Goal: Task Accomplishment & Management: Manage account settings

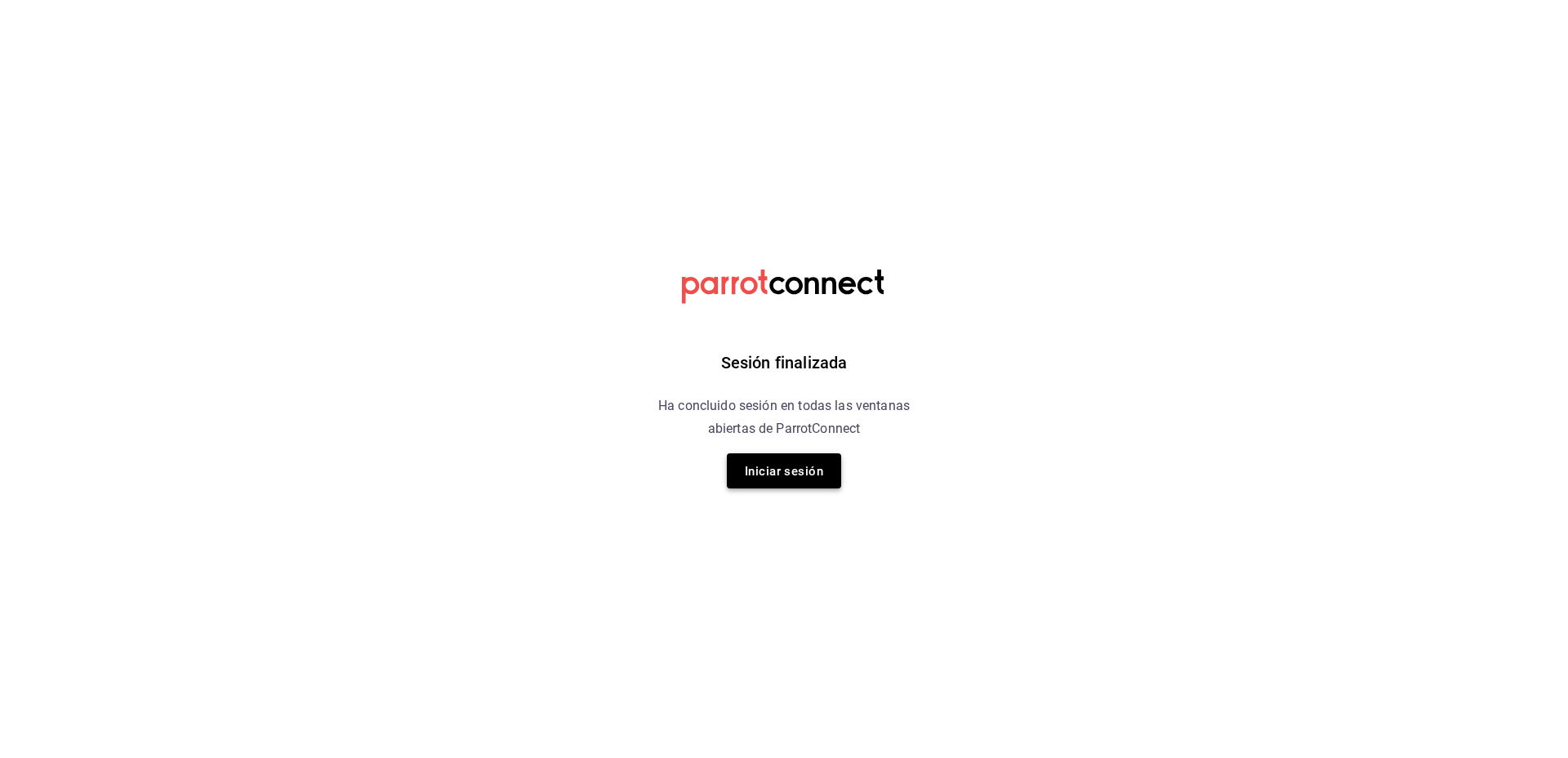
click at [761, 472] on font "Iniciar sesión" at bounding box center [784, 471] width 78 height 14
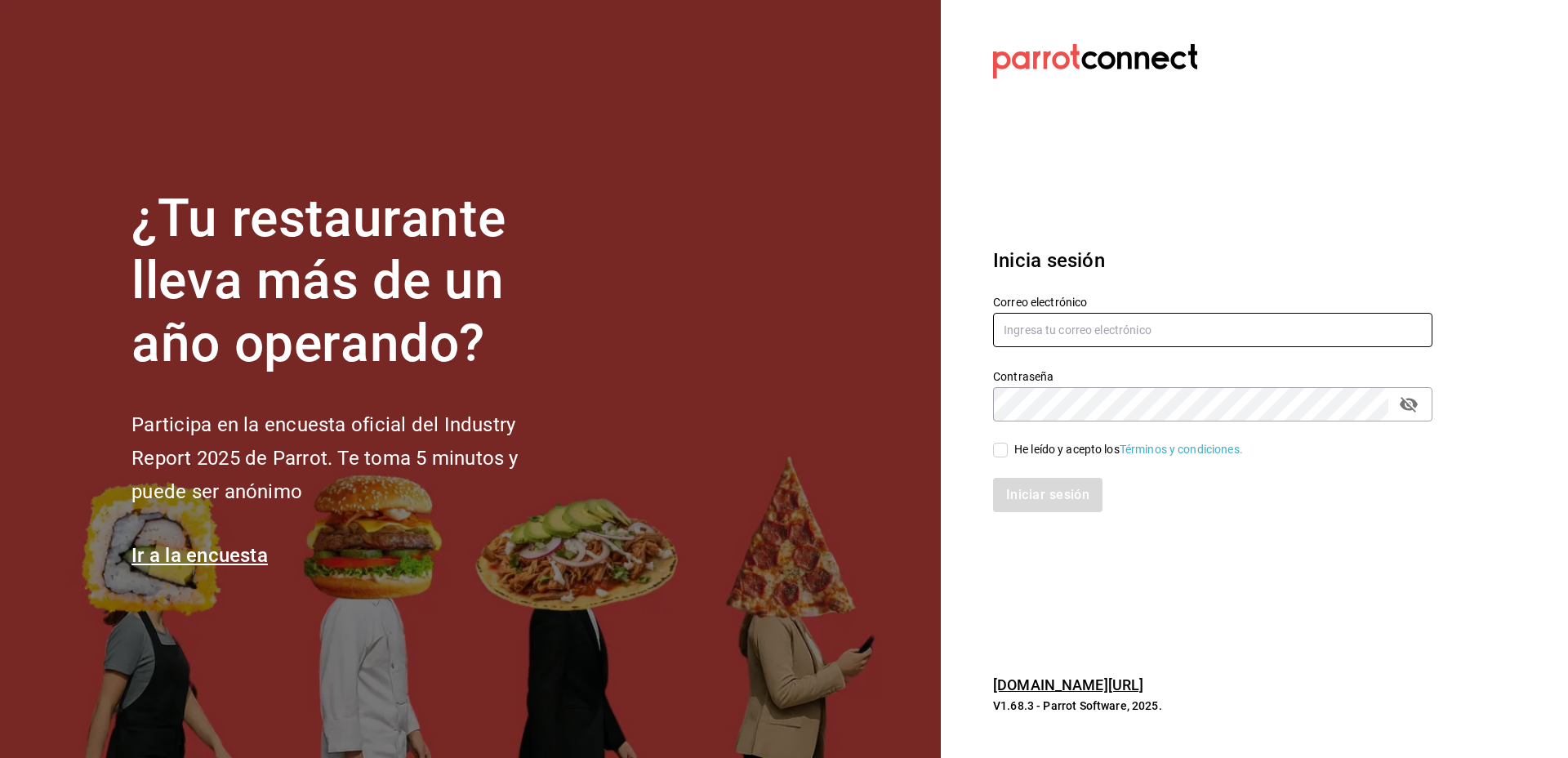
type input "zepedak634@gmail.com"
click at [1005, 443] on input "He leído y acepto los Términos y condiciones." at bounding box center [999, 450] width 14 height 14
checkbox input "true"
click at [1061, 505] on button "Iniciar sesión" at bounding box center [1048, 495] width 111 height 34
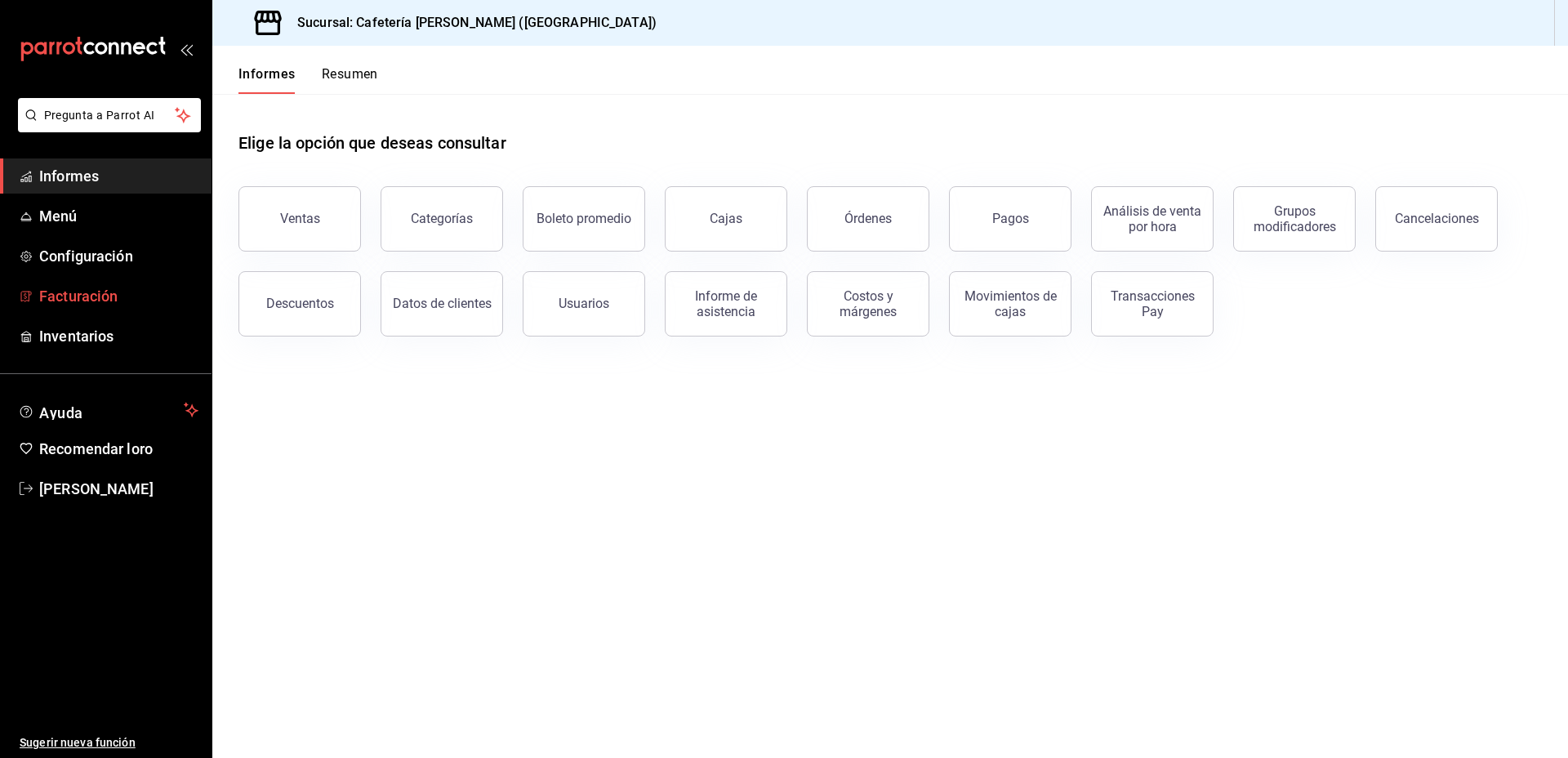
click at [120, 287] on span "Facturación" at bounding box center [118, 296] width 159 height 22
